Goal: Task Accomplishment & Management: Use online tool/utility

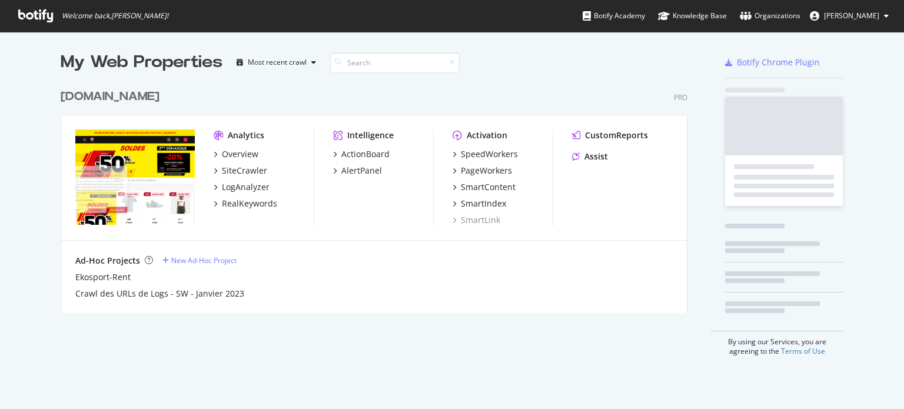
scroll to position [400, 886]
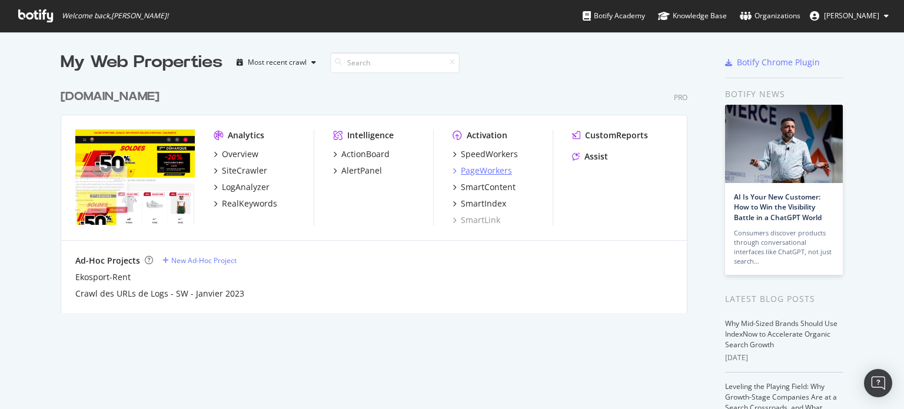
click at [480, 172] on div "PageWorkers" at bounding box center [486, 171] width 51 height 12
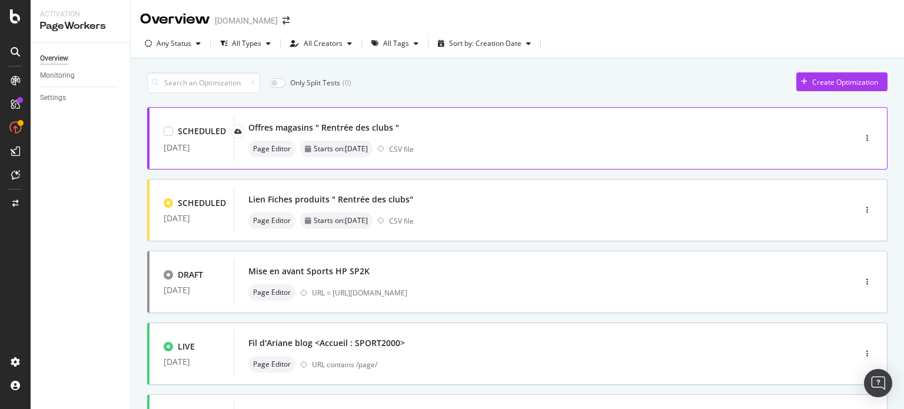
drag, startPoint x: 351, startPoint y: 126, endPoint x: 755, endPoint y: 124, distance: 403.8
click at [755, 124] on div "Offres magasins " Rentrée des clubs "" at bounding box center [526, 127] width 557 height 16
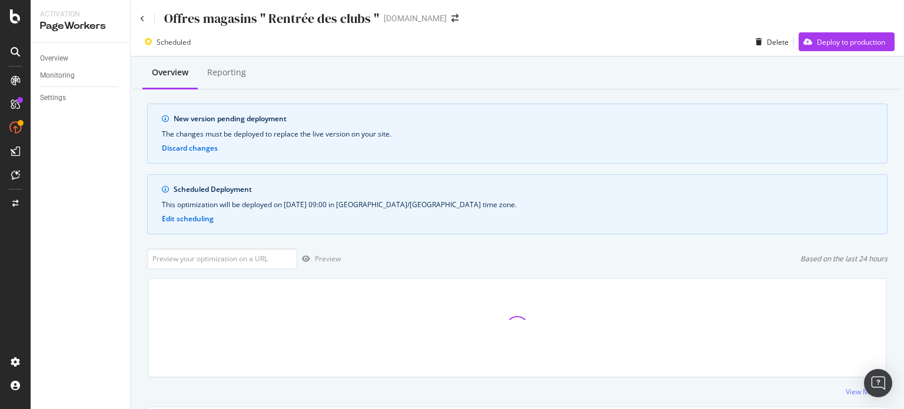
scroll to position [394, 0]
click at [140, 22] on div "Offres magasins " Rentrée des clubs "" at bounding box center [259, 18] width 239 height 18
click at [145, 15] on div "Offres magasins " Rentrée des clubs "" at bounding box center [259, 18] width 239 height 18
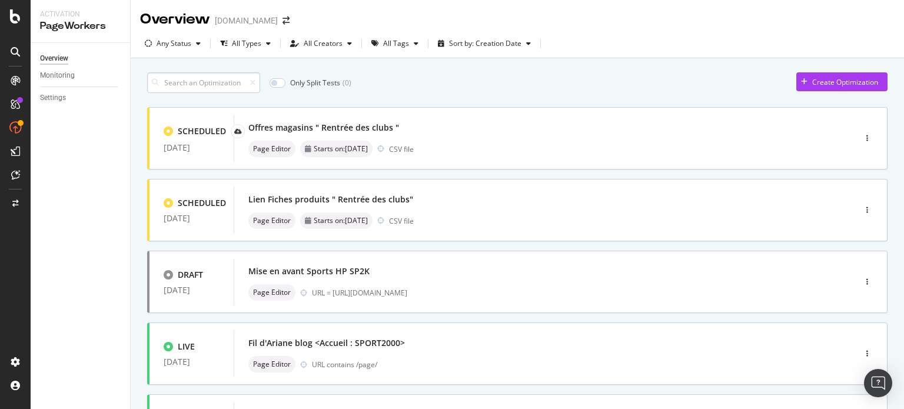
click at [231, 80] on input at bounding box center [203, 82] width 113 height 21
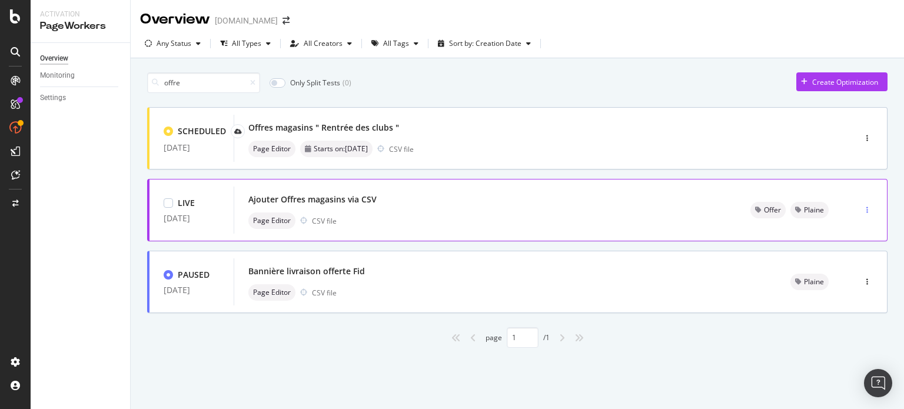
click at [867, 208] on icon "button" at bounding box center [867, 210] width 2 height 7
drag, startPoint x: 850, startPoint y: 231, endPoint x: 332, endPoint y: 200, distance: 518.9
click at [332, 200] on div "Ajouter Offres magasins via CSV" at bounding box center [312, 200] width 128 height 12
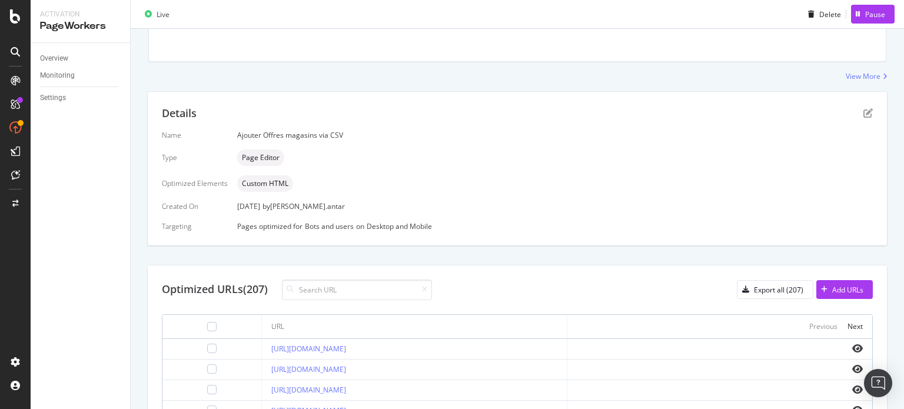
scroll to position [109, 0]
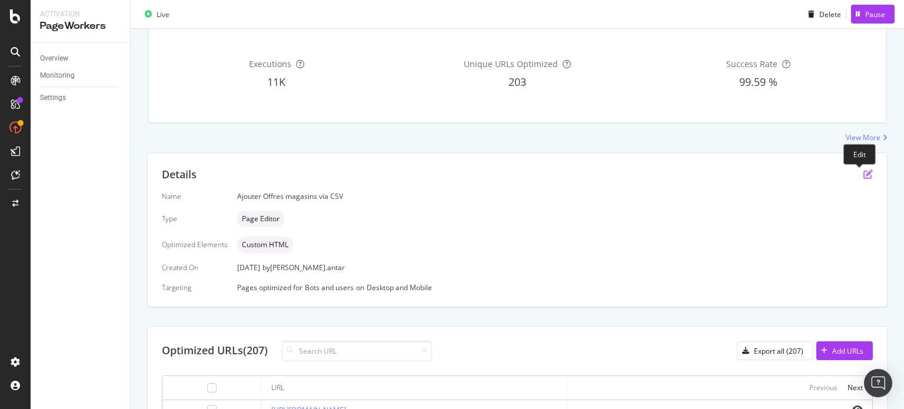
click at [863, 176] on icon "pen-to-square" at bounding box center [867, 174] width 9 height 9
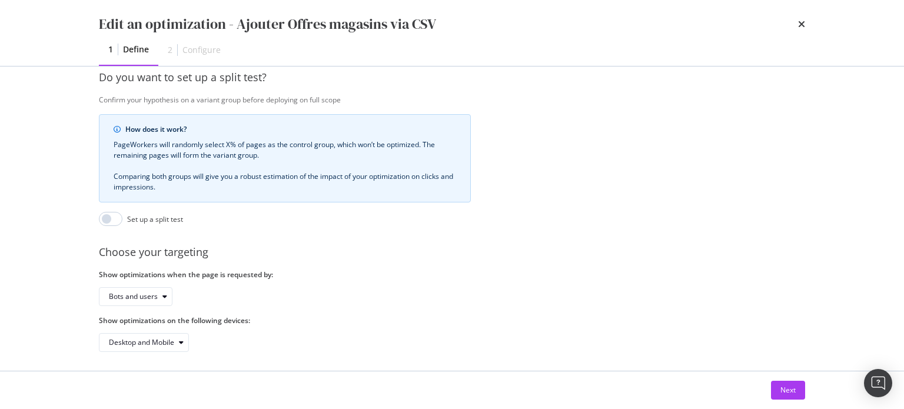
scroll to position [307, 0]
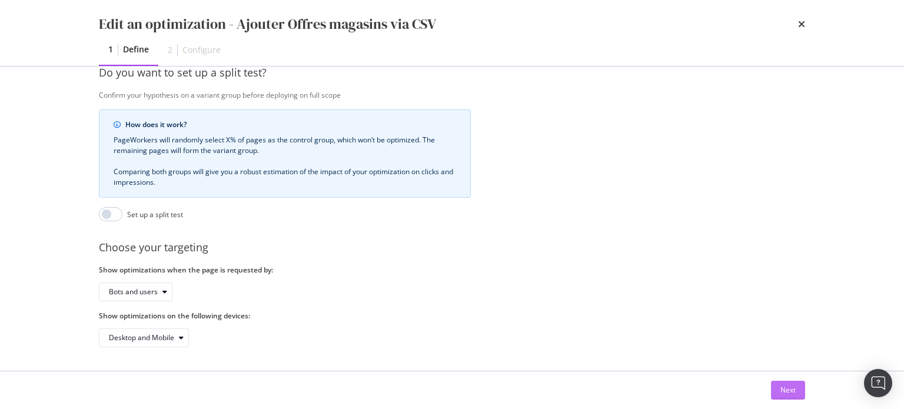
click at [782, 388] on div "Next" at bounding box center [787, 390] width 15 height 10
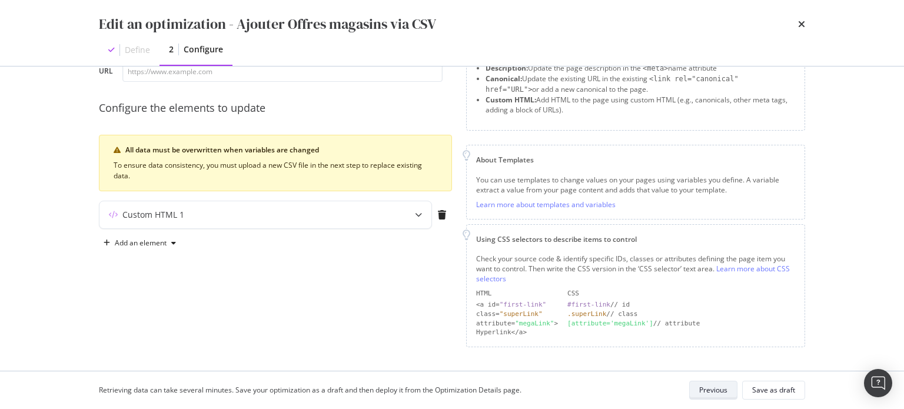
scroll to position [76, 0]
click at [417, 214] on icon "modal" at bounding box center [418, 217] width 7 height 7
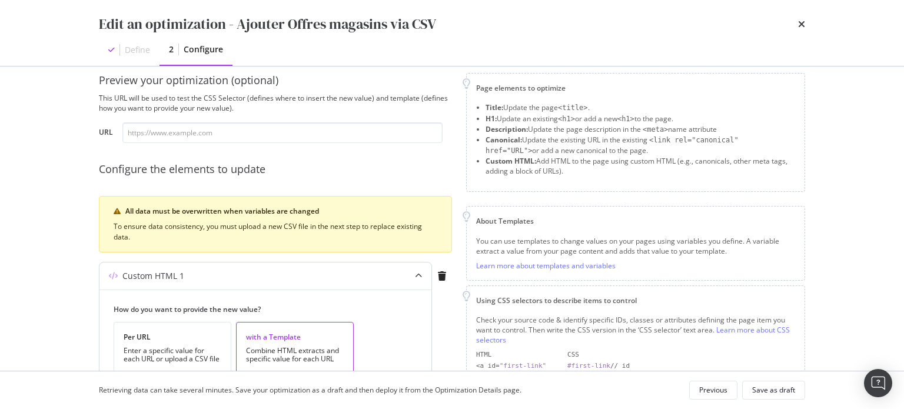
scroll to position [0, 0]
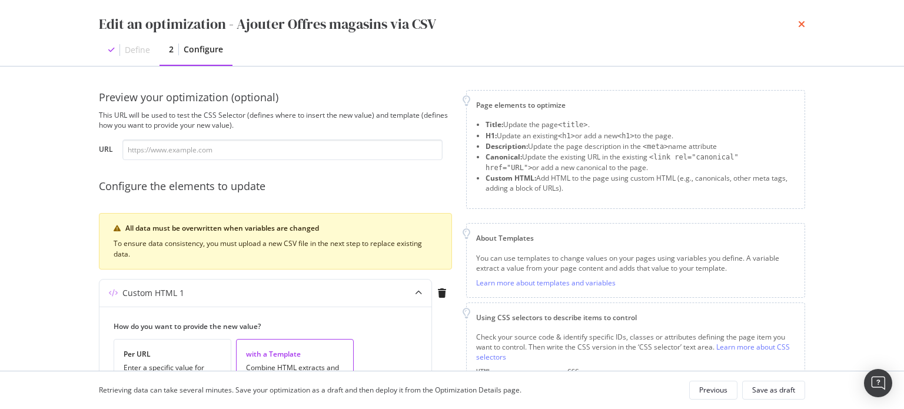
click at [798, 25] on icon "times" at bounding box center [801, 23] width 7 height 9
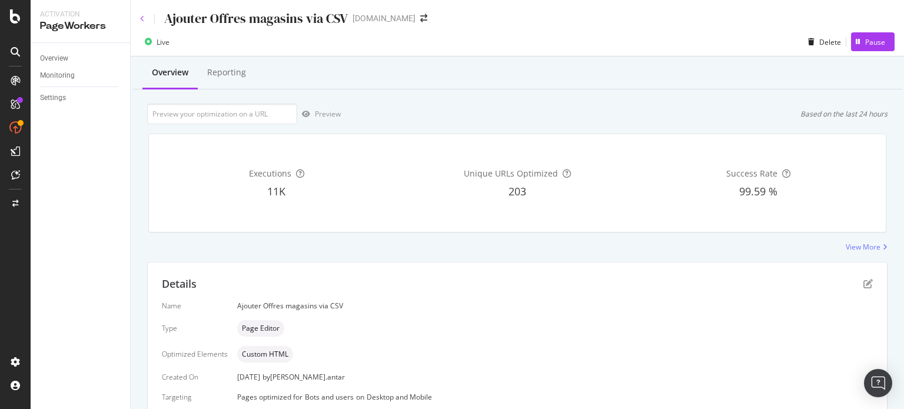
click at [142, 17] on icon at bounding box center [142, 18] width 5 height 7
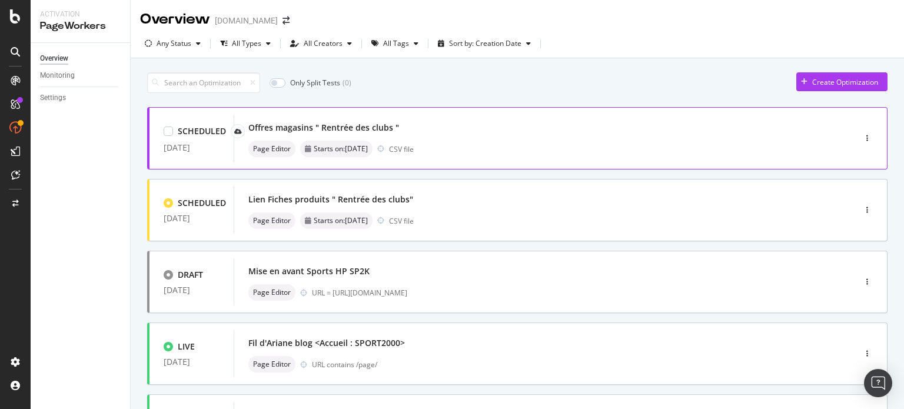
click at [337, 125] on div "Offres magasins " Rentrée des clubs "" at bounding box center [323, 128] width 151 height 12
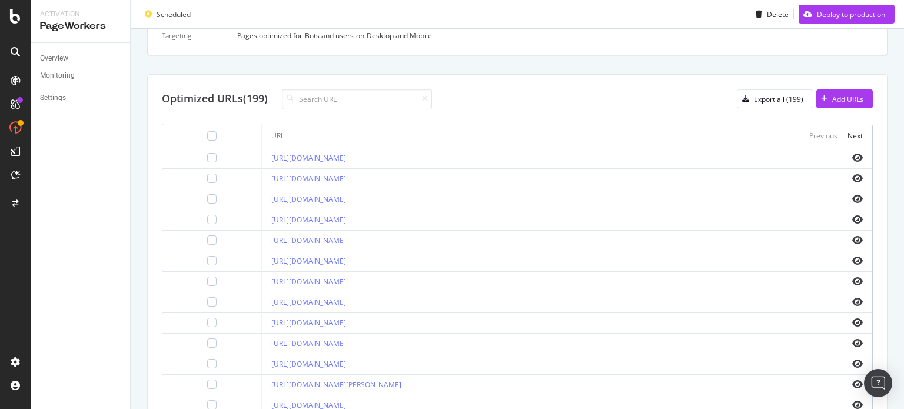
scroll to position [371, 0]
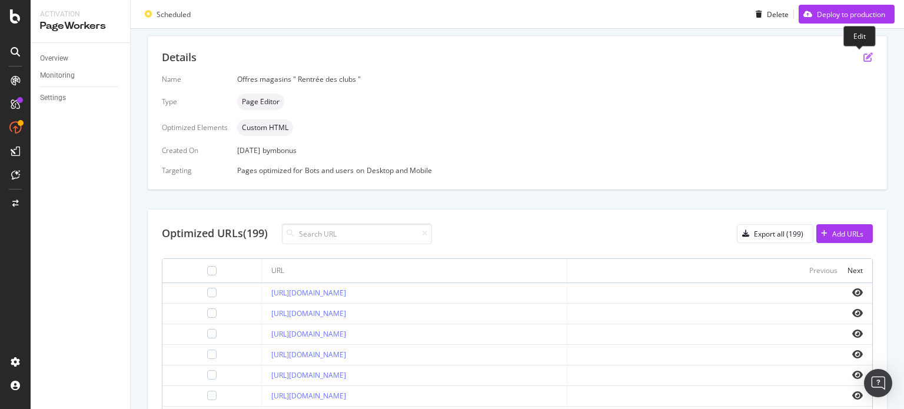
click at [863, 56] on icon "pen-to-square" at bounding box center [867, 56] width 9 height 9
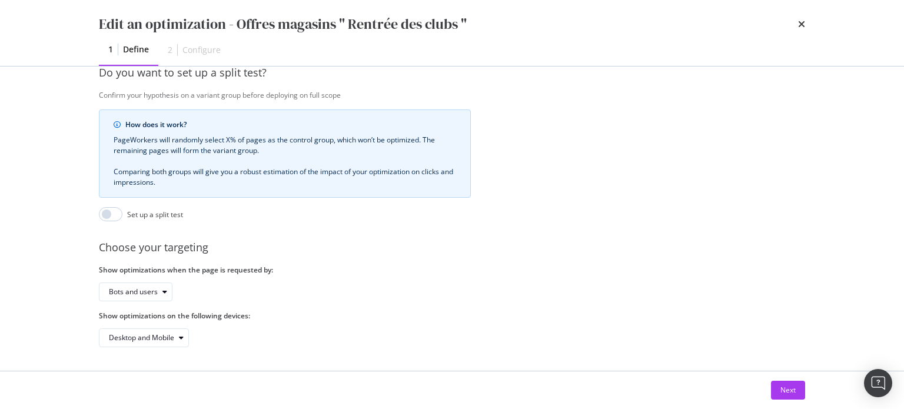
scroll to position [307, 0]
click at [790, 392] on div "Next" at bounding box center [787, 390] width 15 height 10
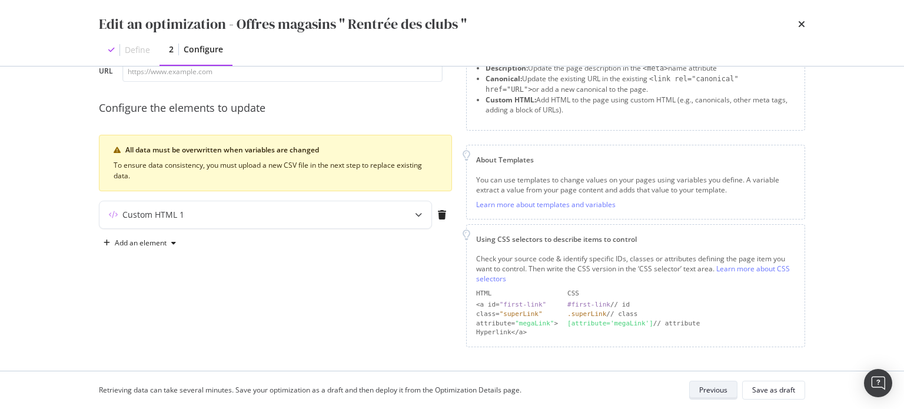
scroll to position [76, 0]
click at [417, 216] on icon "modal" at bounding box center [418, 217] width 7 height 7
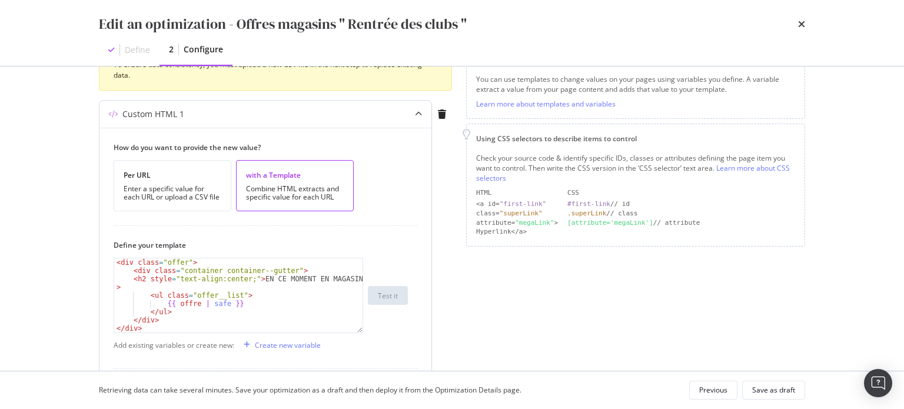
scroll to position [238, 0]
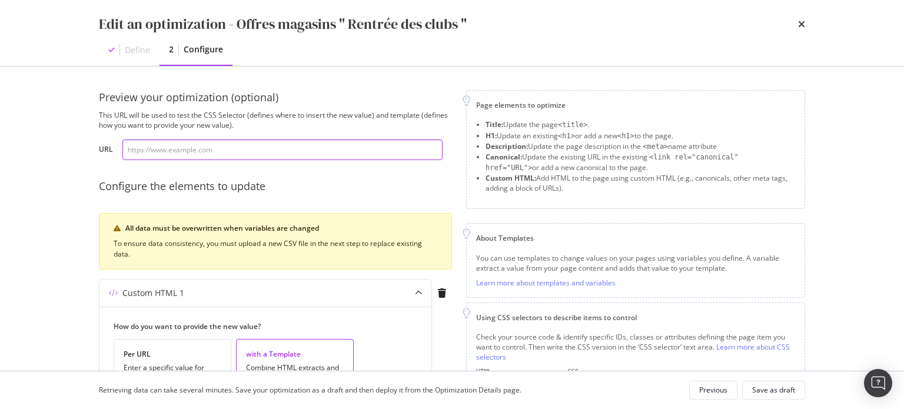
scroll to position [371, 0]
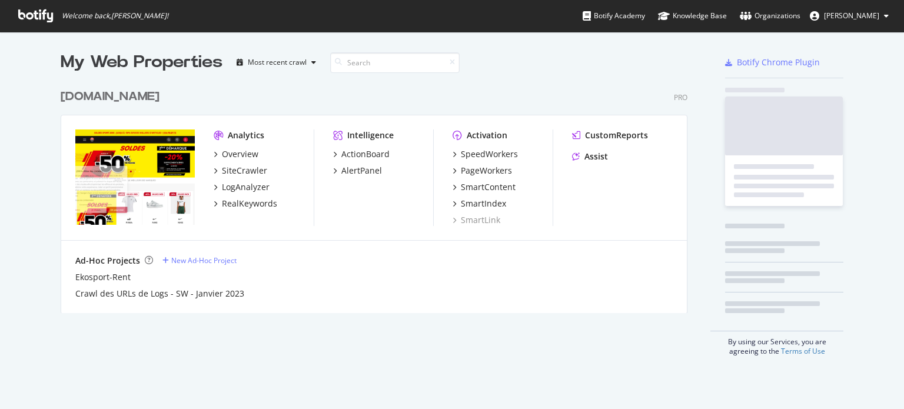
scroll to position [230, 627]
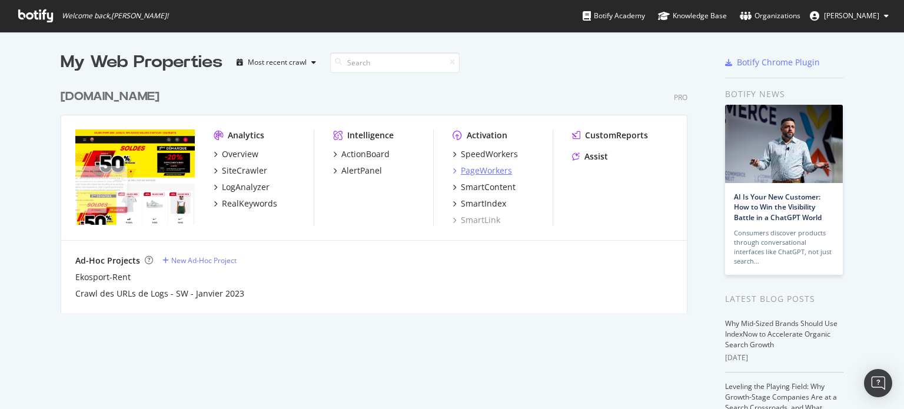
click at [473, 171] on div "PageWorkers" at bounding box center [486, 171] width 51 height 12
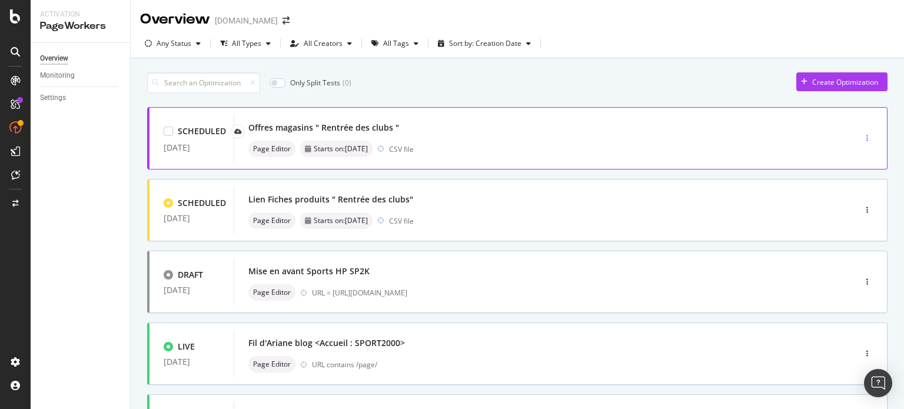
click at [863, 136] on div "button" at bounding box center [867, 138] width 11 height 7
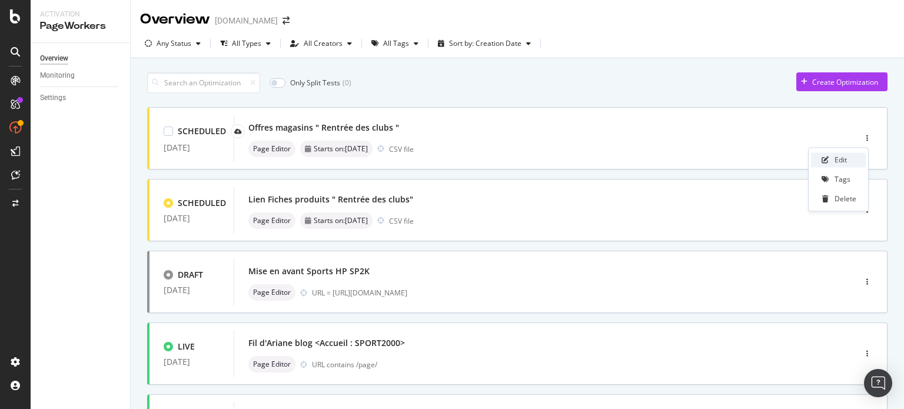
click at [840, 158] on div "Edit" at bounding box center [841, 160] width 12 height 10
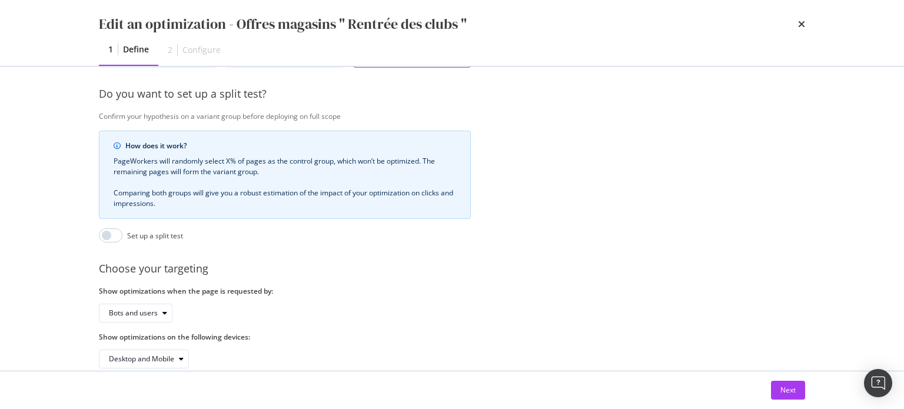
scroll to position [307, 0]
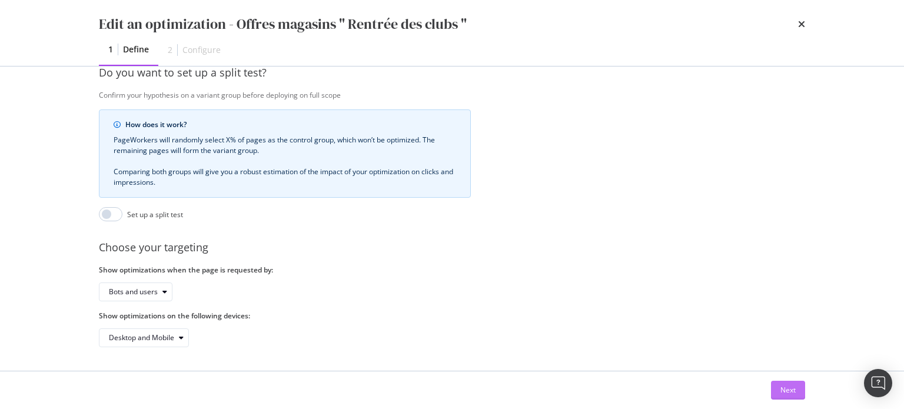
click at [790, 392] on div "Next" at bounding box center [787, 390] width 15 height 10
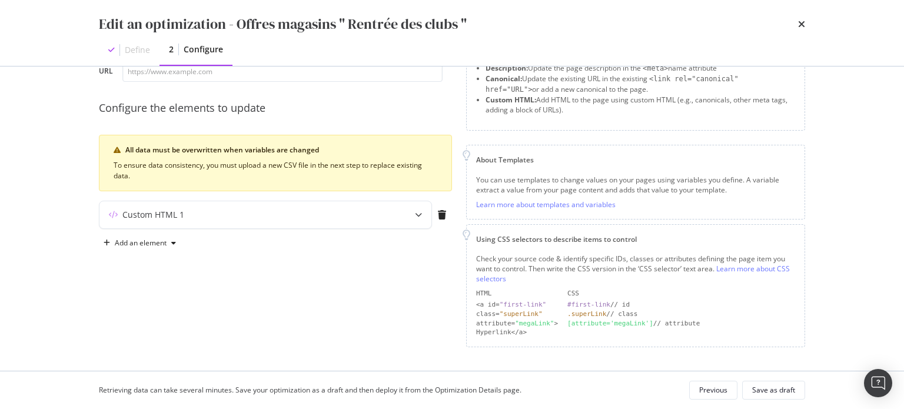
scroll to position [76, 0]
click at [415, 217] on icon "modal" at bounding box center [418, 217] width 7 height 7
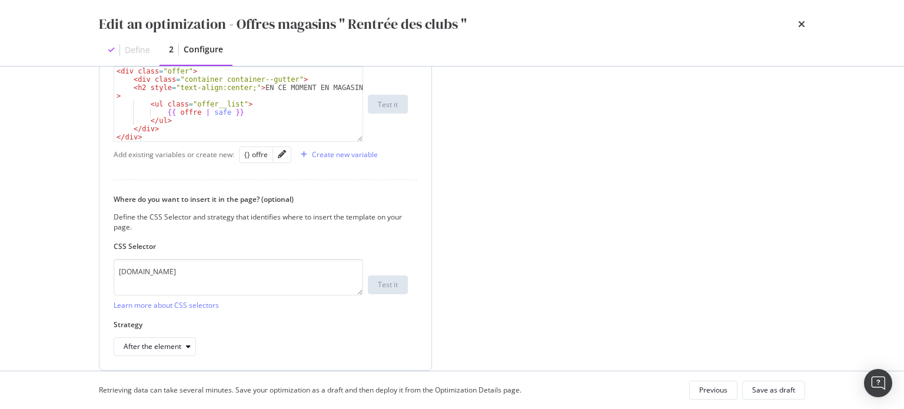
scroll to position [311, 0]
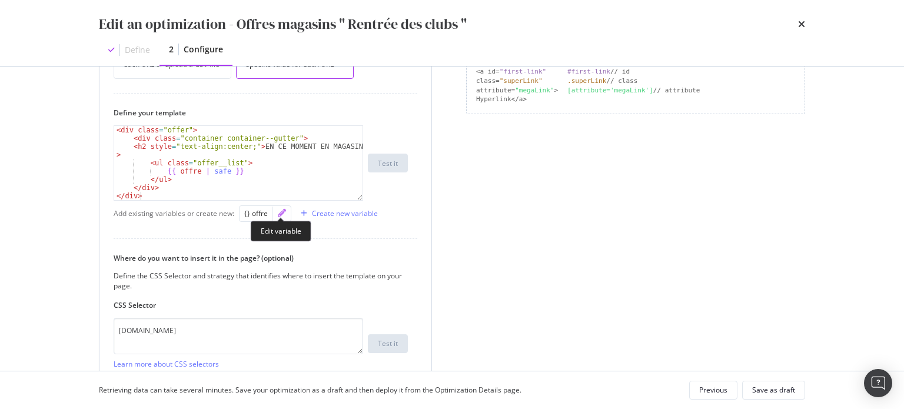
click at [282, 213] on icon "pencil" at bounding box center [282, 213] width 8 height 8
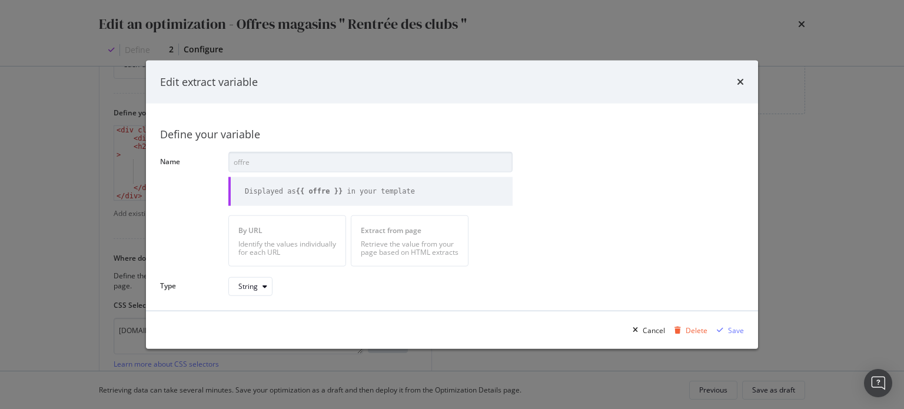
click at [278, 235] on div "By URL Identify the values individually for each URL" at bounding box center [287, 240] width 118 height 51
click at [743, 79] on icon "times" at bounding box center [740, 81] width 7 height 9
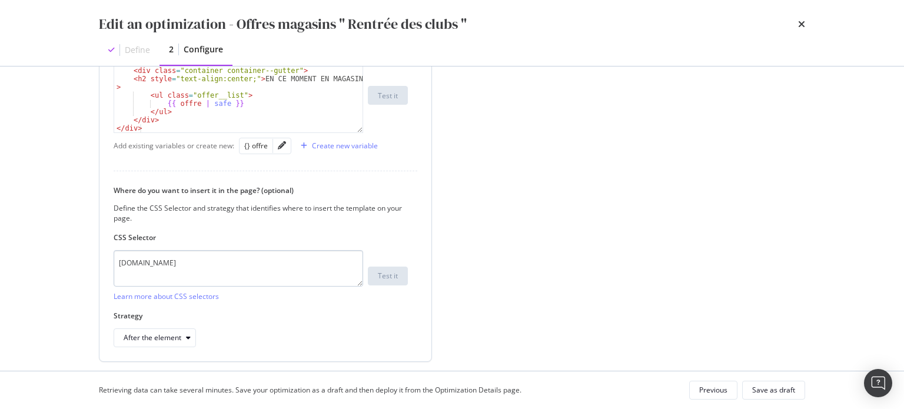
scroll to position [416, 0]
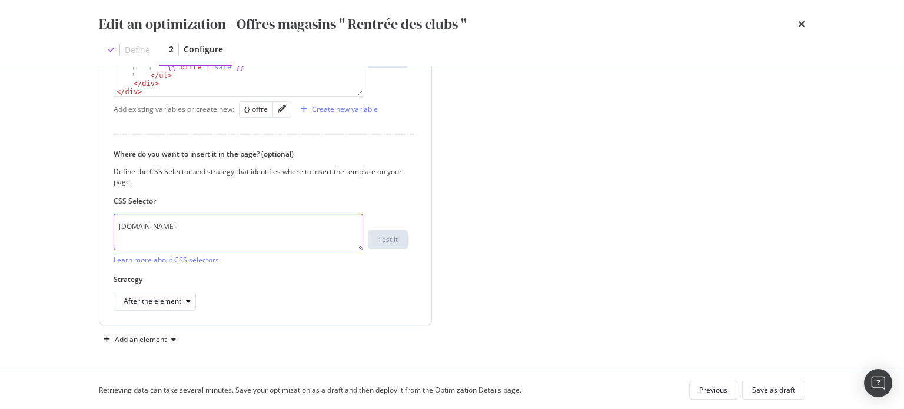
click at [221, 219] on textarea "[DOMAIN_NAME]" at bounding box center [239, 232] width 250 height 36
click at [277, 300] on div "After the element" at bounding box center [261, 301] width 294 height 19
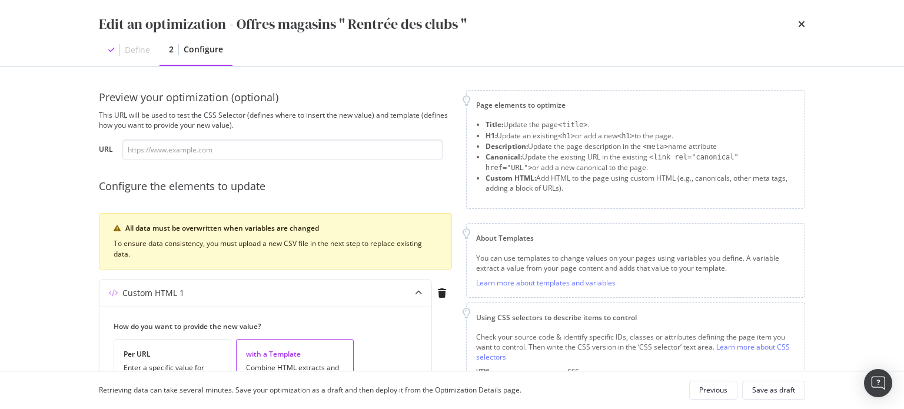
scroll to position [0, 0]
click at [803, 25] on icon "times" at bounding box center [801, 23] width 7 height 9
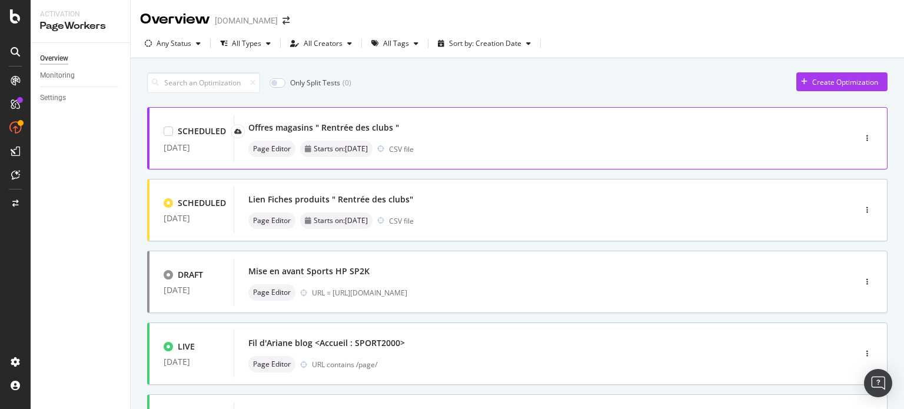
click at [367, 129] on div "Offres magasins " Rentrée des clubs "" at bounding box center [323, 128] width 151 height 12
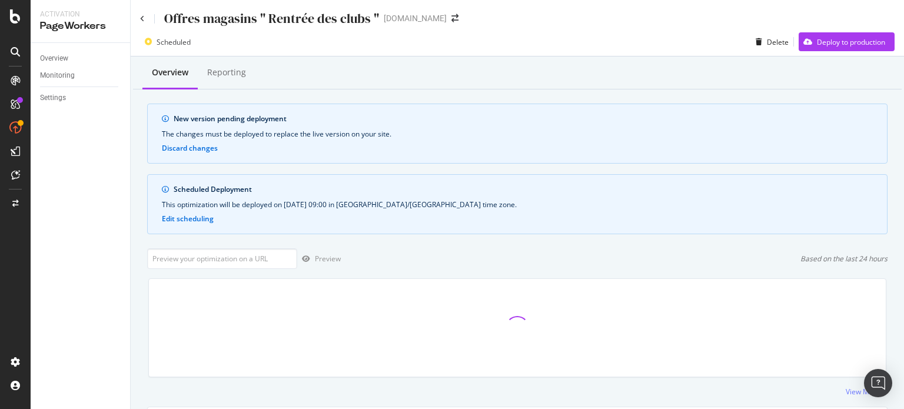
scroll to position [398, 0]
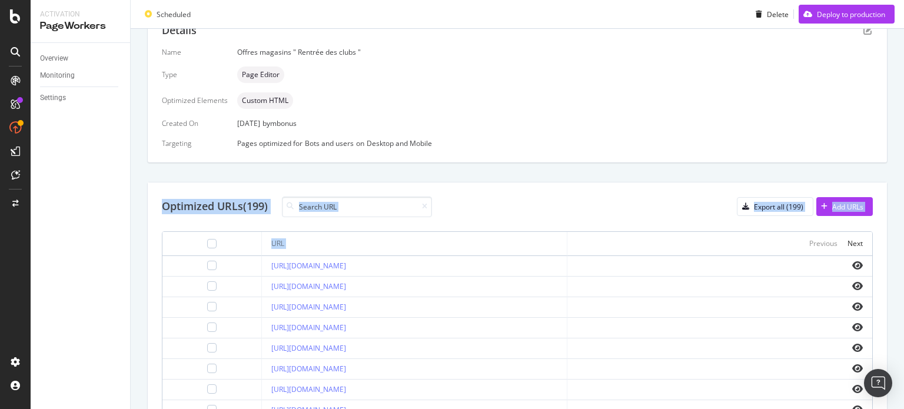
drag, startPoint x: 222, startPoint y: 200, endPoint x: 733, endPoint y: 234, distance: 512.0
click at [733, 234] on div "Optimized URLs (199) Export all (199) Add URLs URL Previous Next https://www.sp…" at bounding box center [517, 380] width 739 height 397
click at [596, 202] on div "Optimized URLs (199) Export all (199) Add URLs" at bounding box center [517, 207] width 711 height 21
